Goal: Contribute content: Contribute content

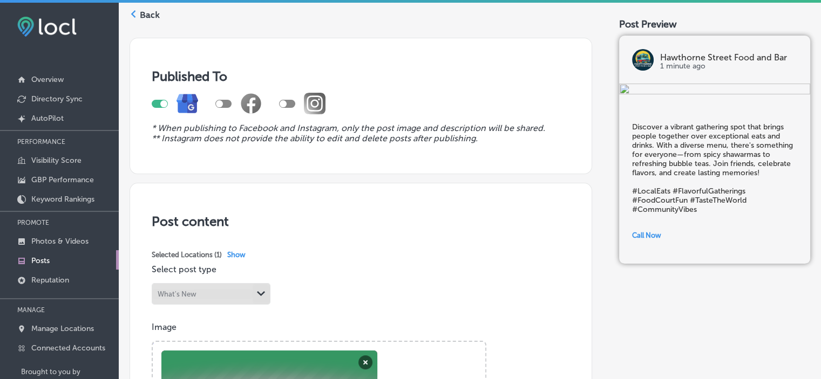
scroll to position [43, 0]
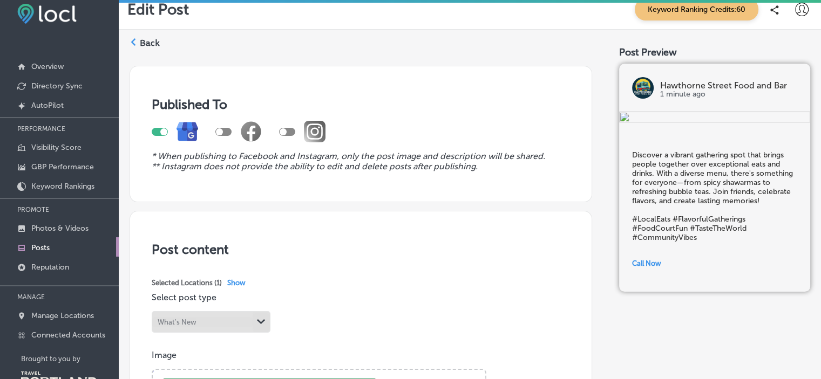
scroll to position [0, 0]
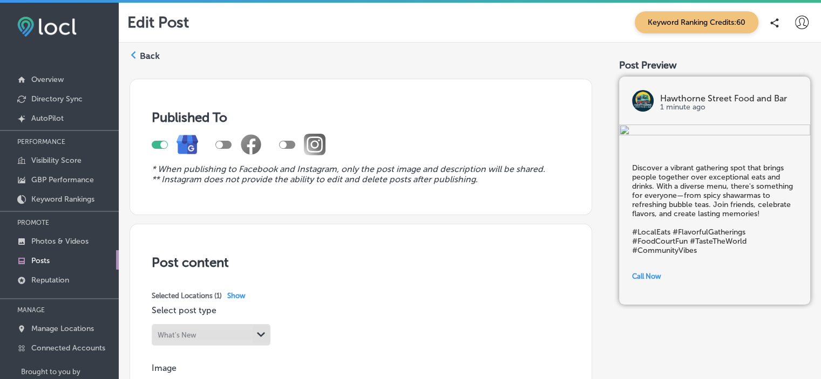
click at [670, 22] on span "Keyword Ranking Credits: 60" at bounding box center [697, 22] width 124 height 22
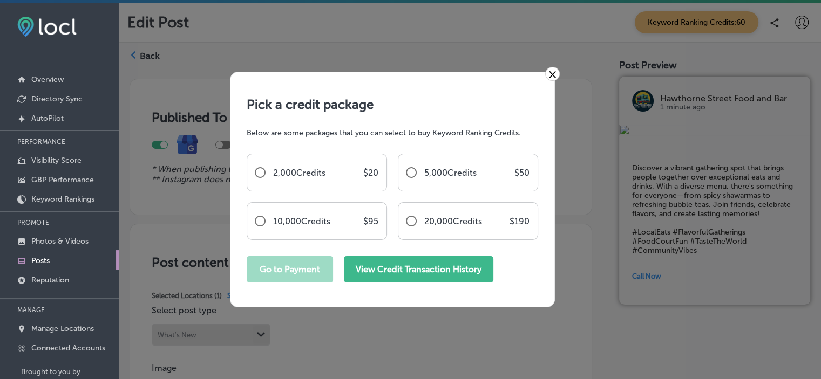
click at [471, 275] on button "View Credit Transaction History" at bounding box center [419, 269] width 150 height 26
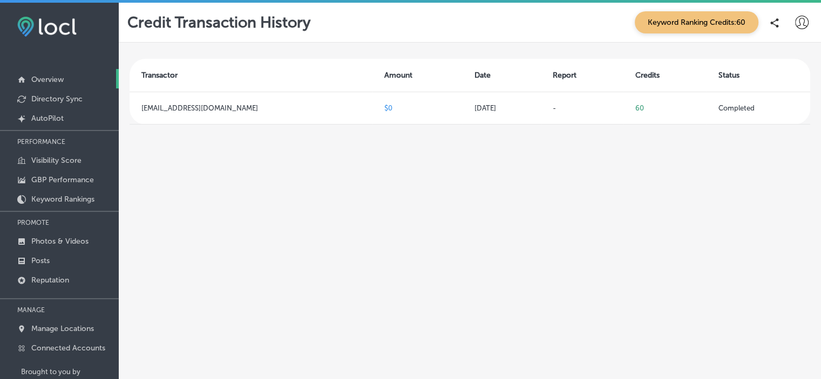
click at [47, 83] on p "Overview" at bounding box center [47, 79] width 32 height 9
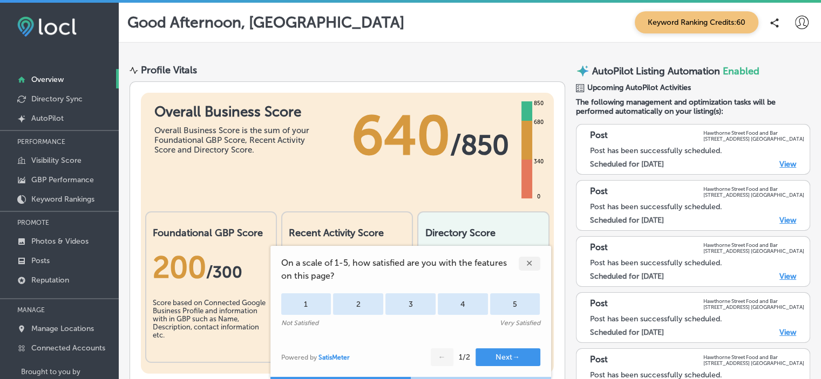
click at [528, 267] on div "✕" at bounding box center [530, 264] width 22 height 14
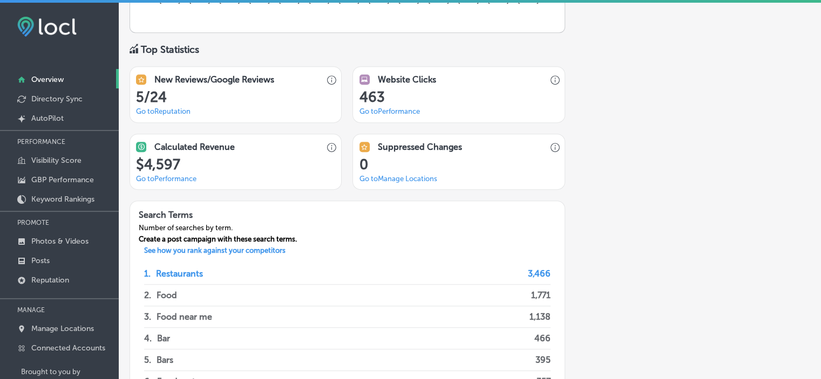
scroll to position [719, 0]
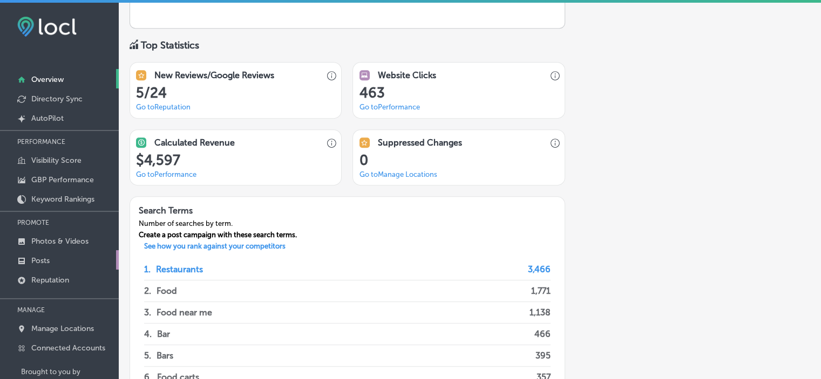
click at [48, 256] on p "Posts" at bounding box center [40, 260] width 18 height 9
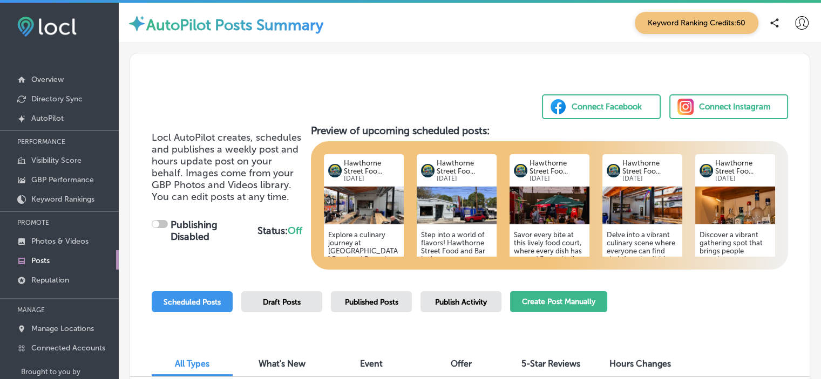
click at [562, 306] on button "Create Post Manually" at bounding box center [558, 301] width 97 height 21
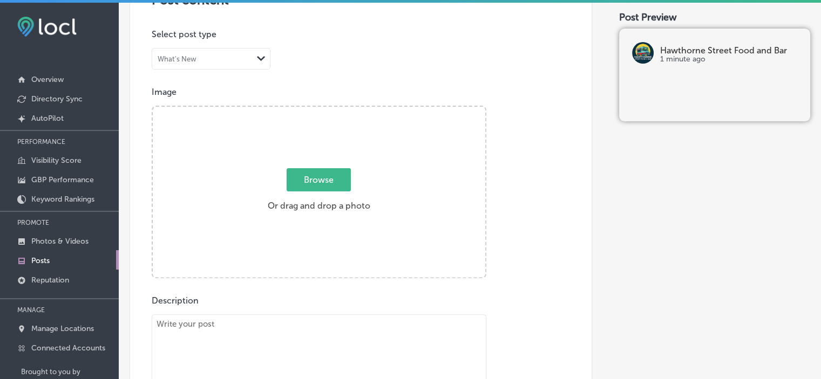
scroll to position [263, 0]
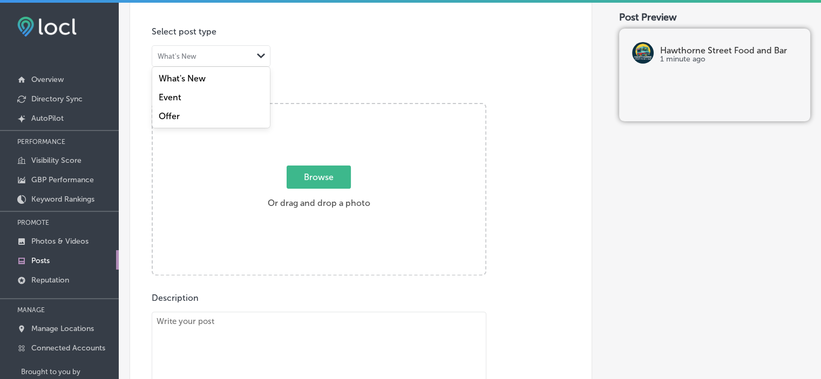
click at [233, 46] on div "What's New Path Created with Sketch." at bounding box center [211, 56] width 118 height 21
click at [188, 78] on label "What's New" at bounding box center [182, 78] width 47 height 10
click at [326, 177] on span "Browse" at bounding box center [319, 177] width 64 height 23
click at [326, 107] on input "Browse Or drag and drop a photo" at bounding box center [319, 105] width 332 height 3
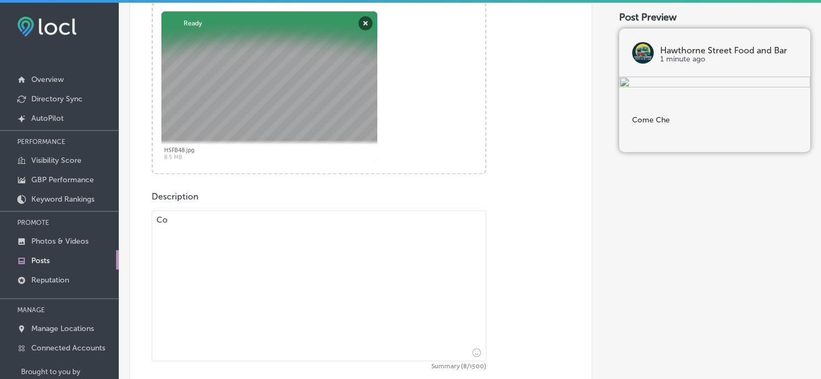
type textarea "C"
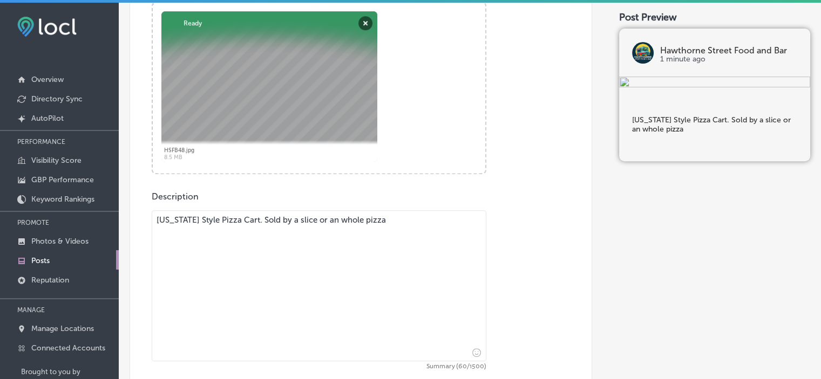
click at [541, 253] on div "Description [US_STATE] Style Pizza Cart. Sold by a slice or an whole pizza Summ…" at bounding box center [361, 311] width 418 height 239
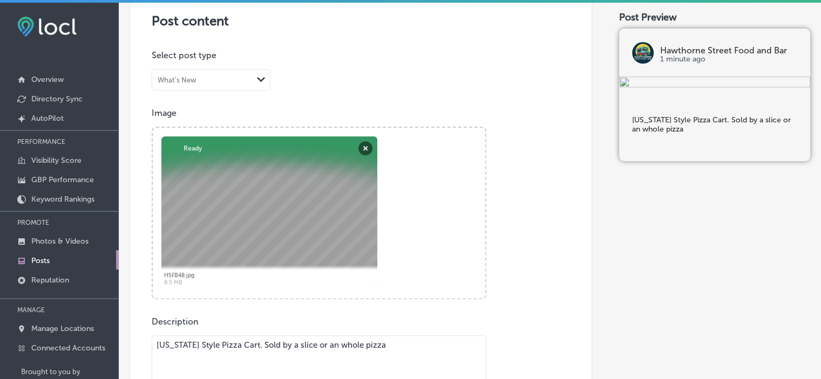
scroll to position [235, 0]
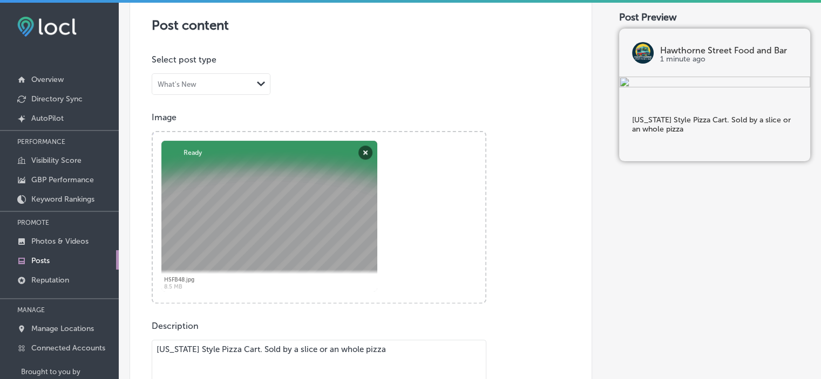
click at [434, 198] on div "Powered by PQINA Browse Or drag and drop a photo HSFB48.jpg Abort Retry Remove …" at bounding box center [319, 217] width 332 height 171
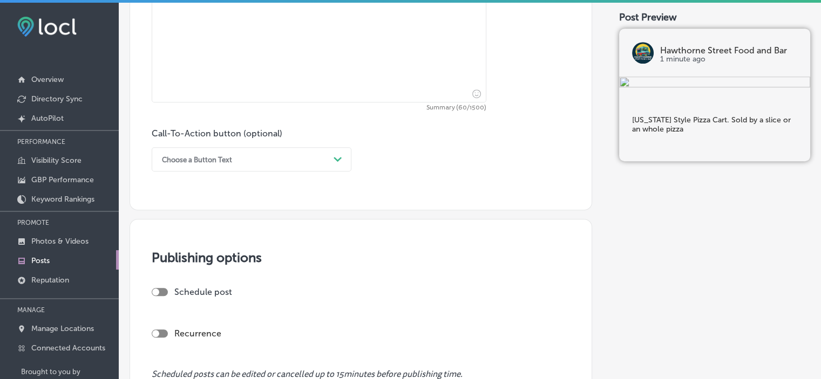
scroll to position [602, 0]
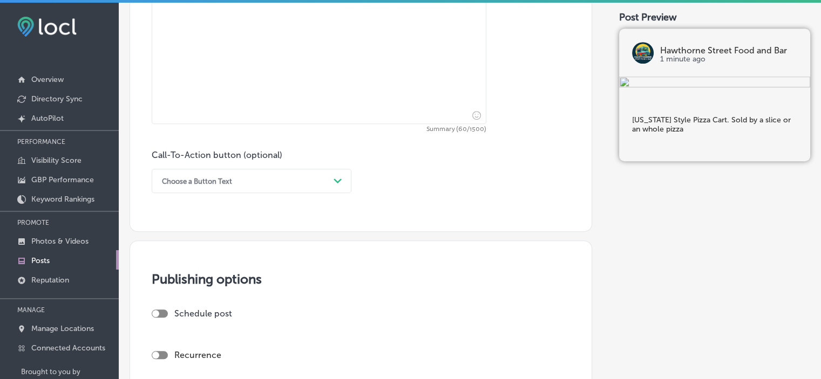
click at [296, 181] on div "Choose a Button Text" at bounding box center [243, 181] width 173 height 17
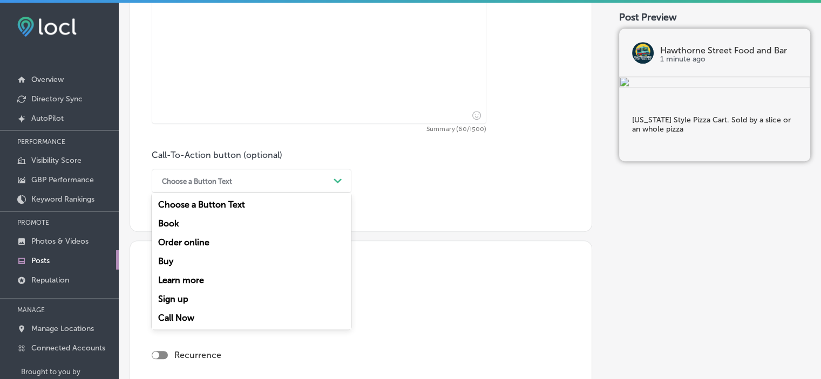
click at [470, 171] on div "Call-To-Action button (optional) option Choose a Button Text focused, 1 of 7. 7…" at bounding box center [361, 171] width 418 height 43
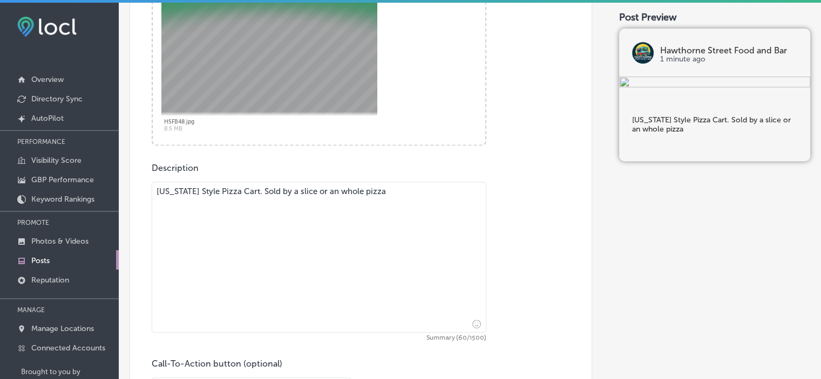
scroll to position [386, 0]
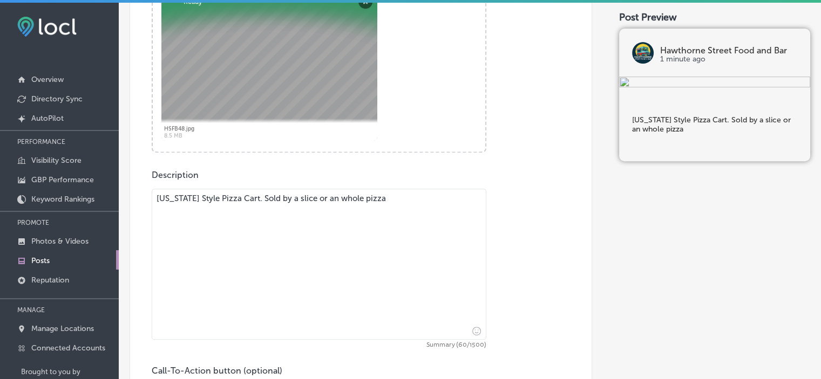
click at [397, 198] on textarea "[US_STATE] Style Pizza Cart. Sold by a slice or an whole pizza" at bounding box center [319, 264] width 335 height 151
click at [255, 198] on textarea "[US_STATE] Style Pizza Cart. Sold by a slice or an whole pizza" at bounding box center [319, 264] width 335 height 151
click at [339, 199] on textarea "[US_STATE] Style Pizza Cart. Sold by a slice or an whole pizza" at bounding box center [319, 264] width 335 height 151
click at [403, 198] on textarea "[US_STATE] Style Pizza Cart. Sold by a slice or an Whole pizza" at bounding box center [319, 264] width 335 height 151
click at [452, 199] on textarea "[US_STATE] Style Pizza Cart. Sold by a slice or an Whole pizza @ Pizzeria [PERS…" at bounding box center [319, 264] width 335 height 151
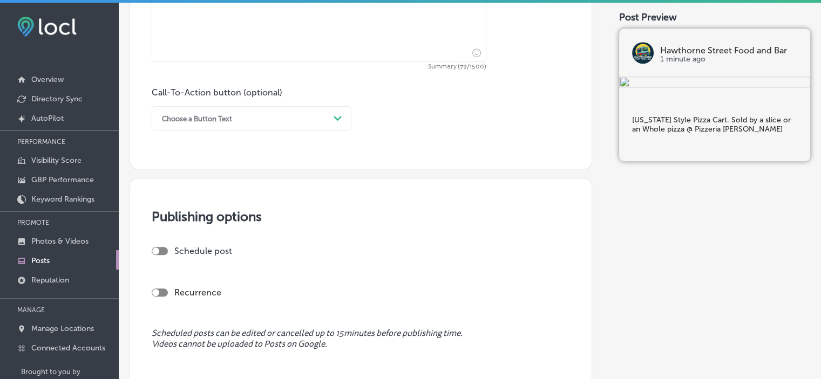
scroll to position [755, 0]
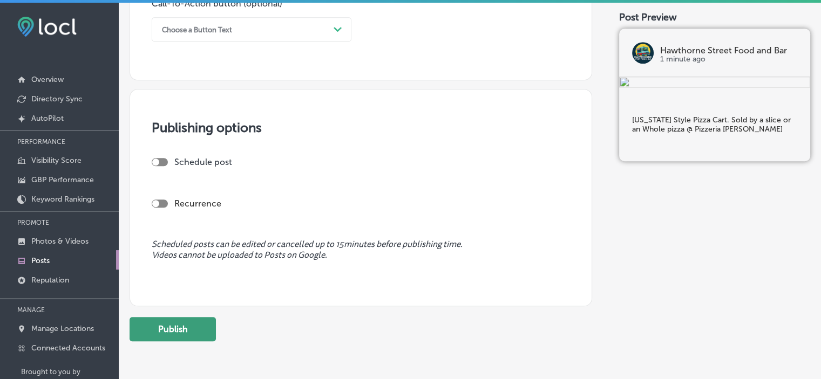
type textarea "[US_STATE] Style Pizza Cart. Sold by a slice or an Whole pizza @ Pizzeria [PERS…"
click at [180, 339] on button "Publish" at bounding box center [173, 329] width 86 height 24
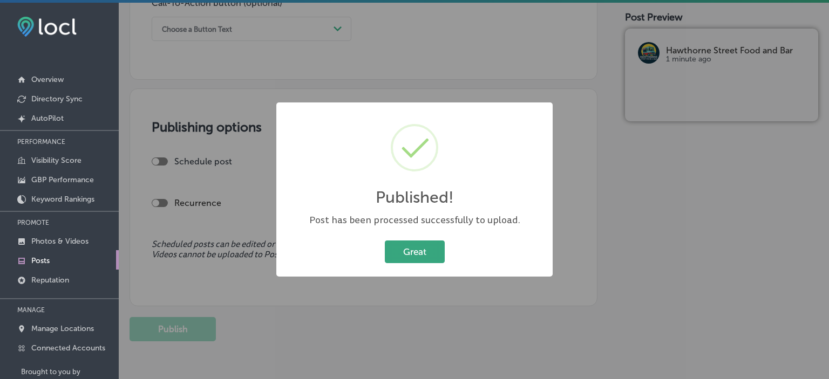
click at [418, 262] on button "Great" at bounding box center [415, 252] width 60 height 22
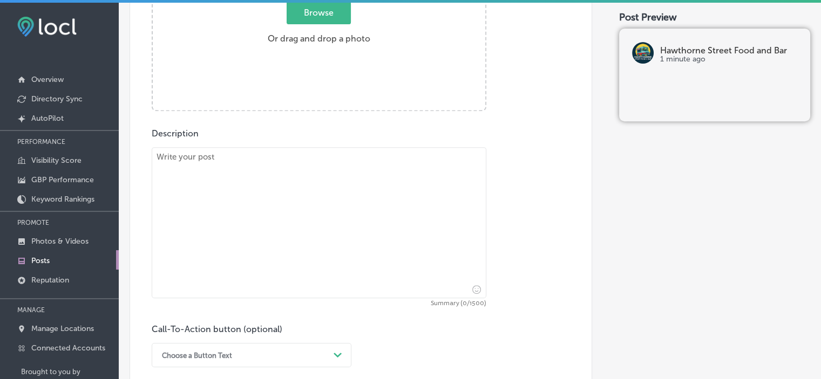
scroll to position [422, 0]
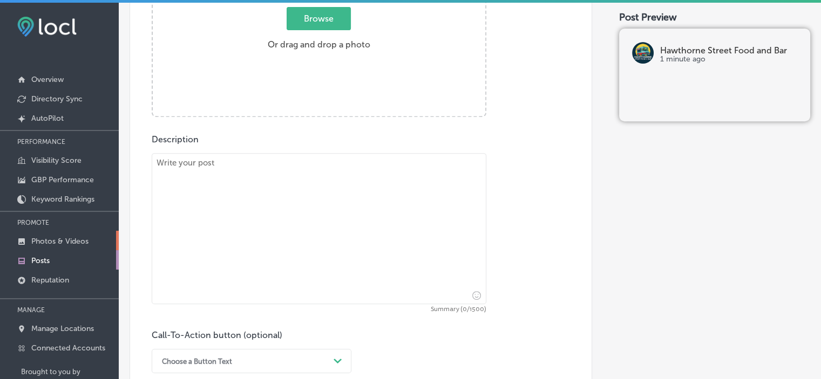
click at [66, 241] on p "Photos & Videos" at bounding box center [59, 241] width 57 height 9
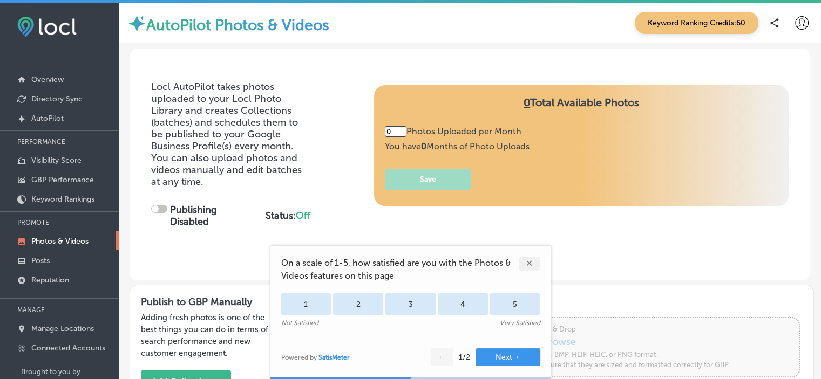
type input "5"
checkbox input "true"
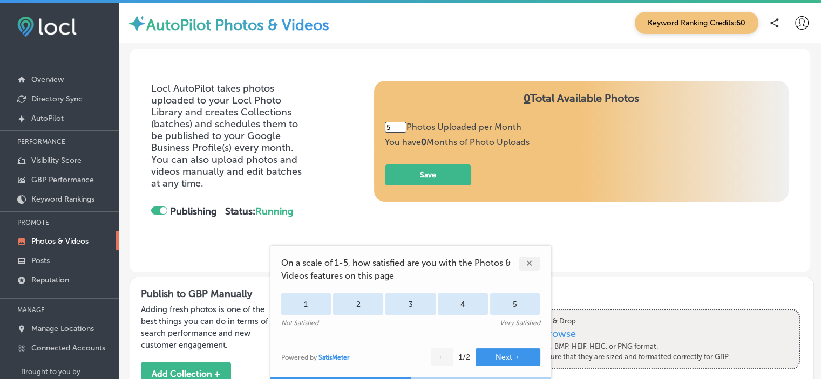
click at [332, 215] on div "Locl AutoPilot takes photos uploaded to your Locl Photo Library and creates Col…" at bounding box center [469, 160] width 637 height 159
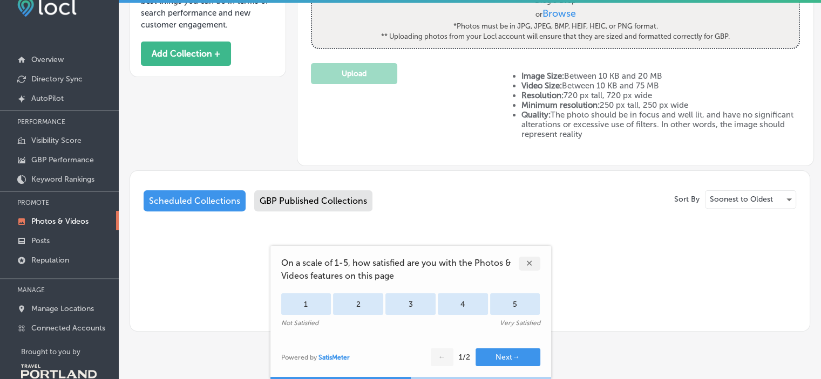
scroll to position [22, 0]
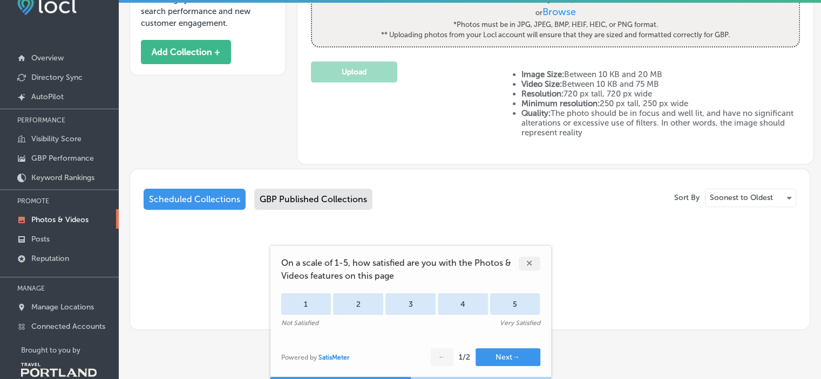
click at [216, 277] on div "Start adding photos" at bounding box center [470, 275] width 653 height 87
click at [526, 266] on div "✕" at bounding box center [530, 264] width 22 height 14
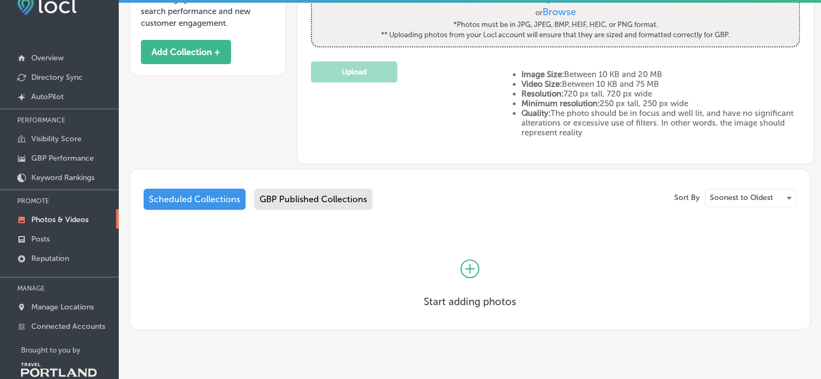
click at [377, 147] on div "Upload" at bounding box center [405, 108] width 189 height 92
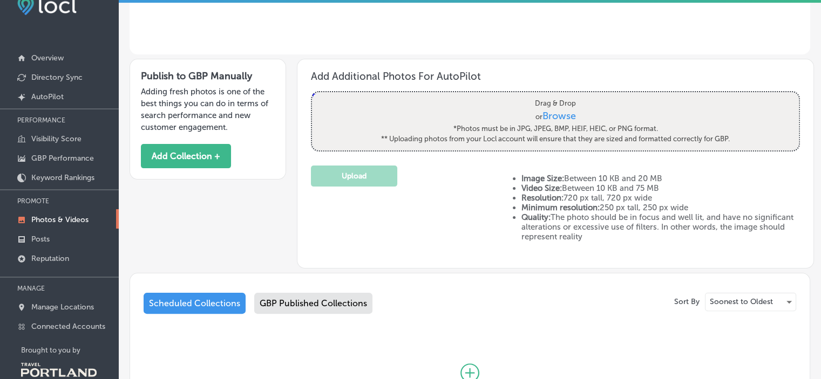
scroll to position [194, 0]
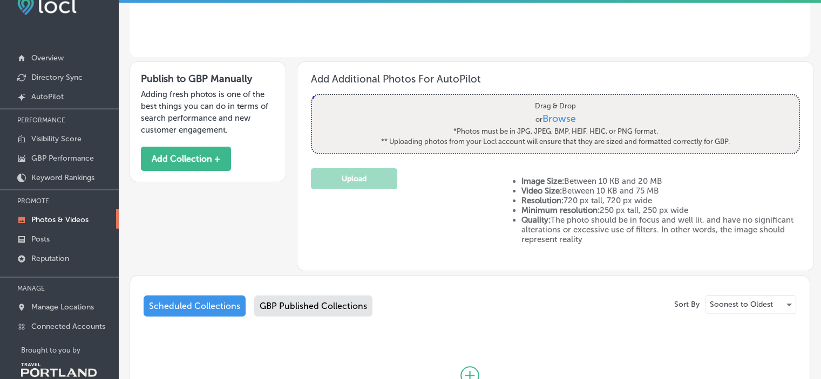
click at [378, 147] on label "Drag & Drop or Browse *Photos must be in JPG, JPEG, BMP, HEIF, HEIC, or PNG for…" at bounding box center [556, 124] width 356 height 53
click at [377, 98] on input "Drag & Drop or Browse *Photos must be in JPG, JPEG, BMP, HEIF, HEIC, or PNG for…" at bounding box center [555, 96] width 487 height 3
